Goal: Navigation & Orientation: Find specific page/section

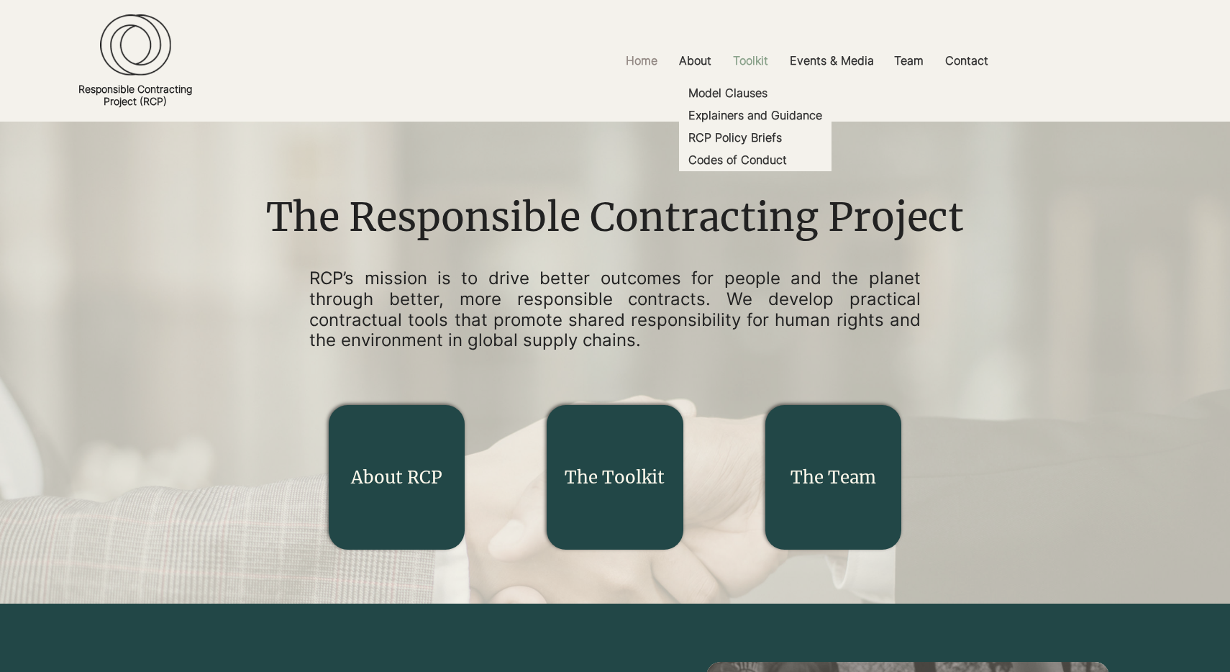
click at [750, 61] on p "Toolkit" at bounding box center [751, 61] width 50 height 32
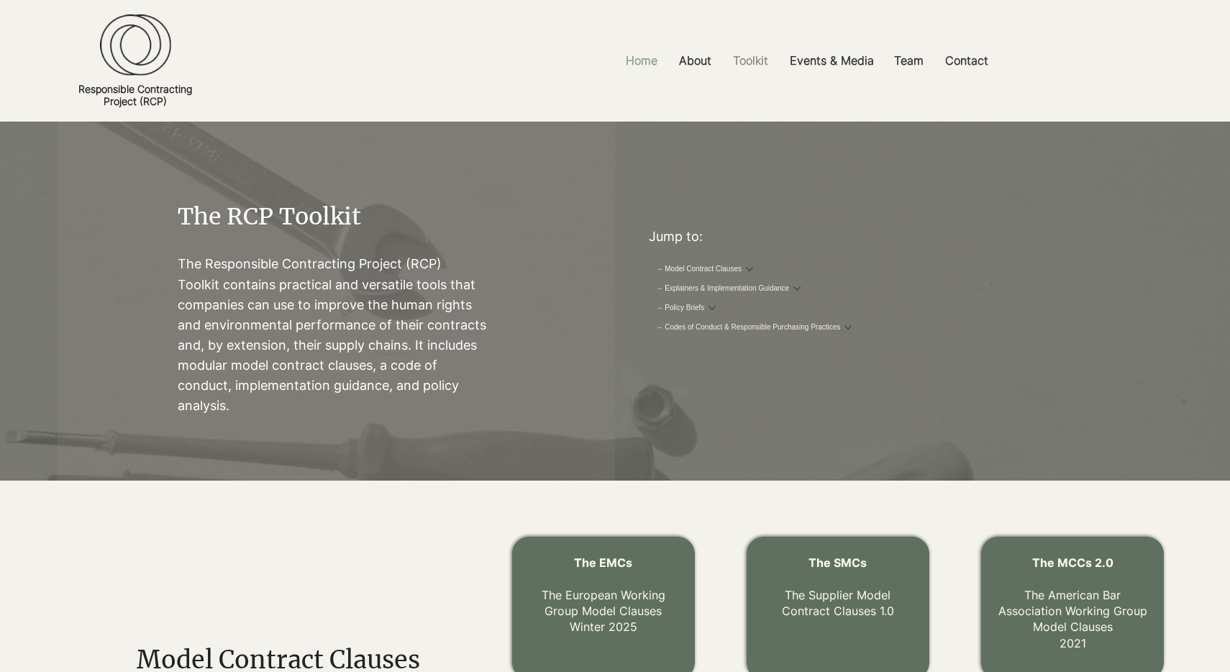
click at [644, 65] on p "Home" at bounding box center [641, 61] width 46 height 32
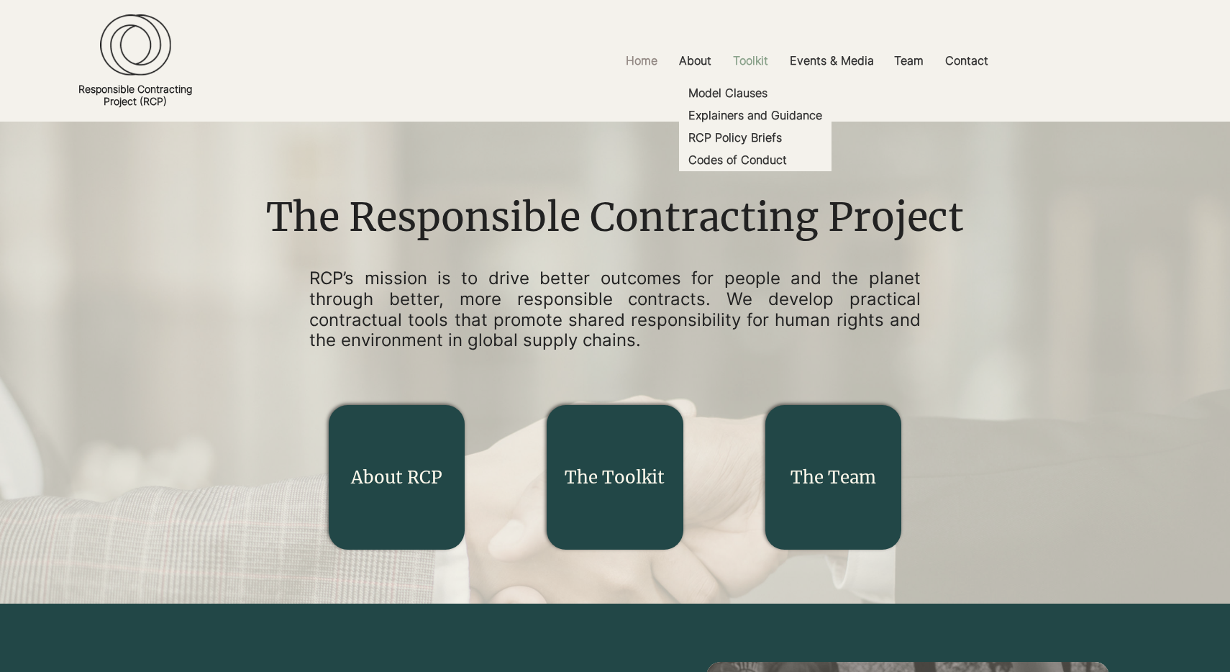
click at [757, 59] on p "Toolkit" at bounding box center [751, 61] width 50 height 32
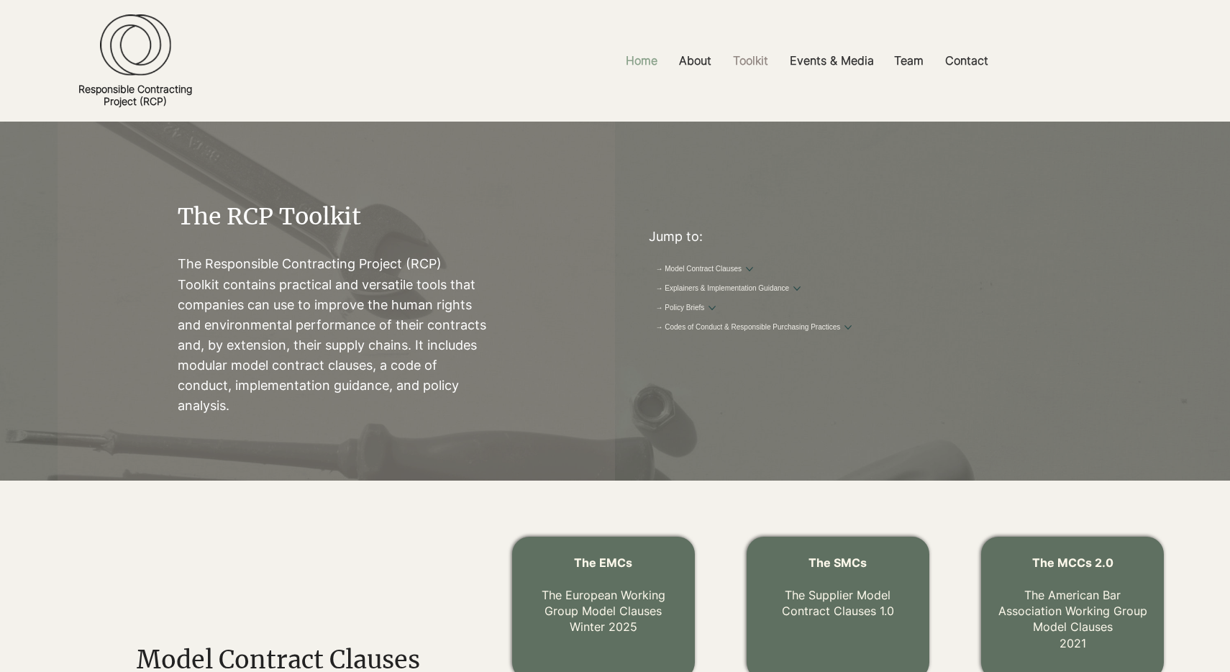
click at [648, 60] on p "Home" at bounding box center [641, 61] width 46 height 32
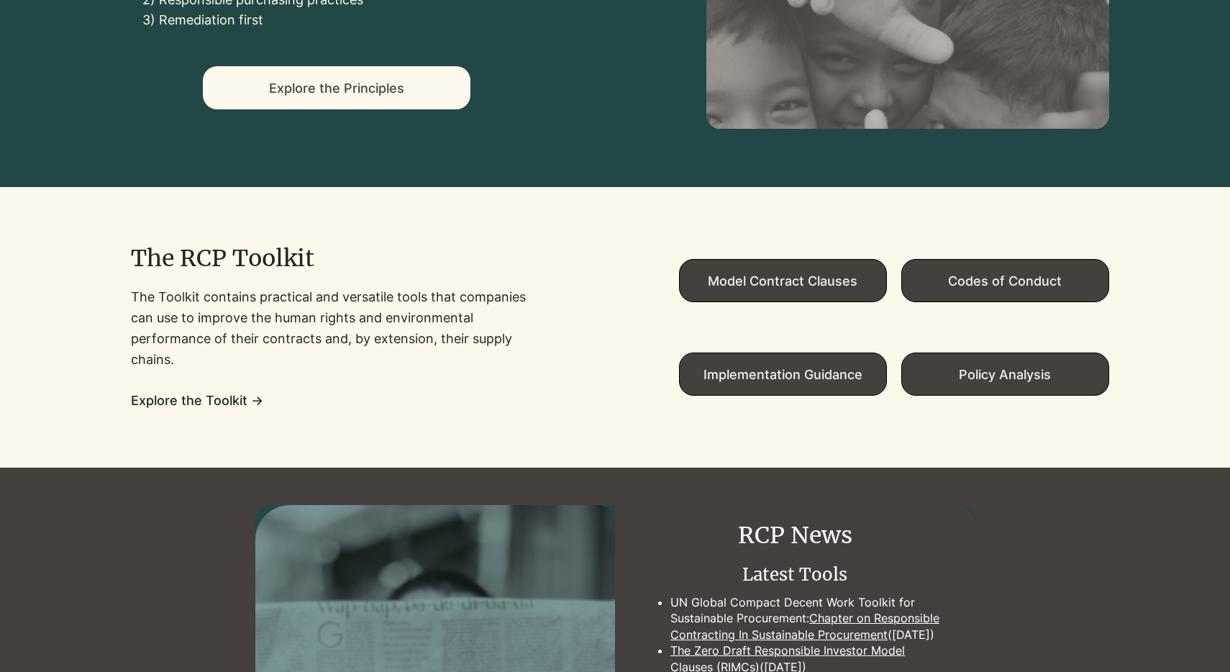
scroll to position [954, 0]
